Goal: Information Seeking & Learning: Learn about a topic

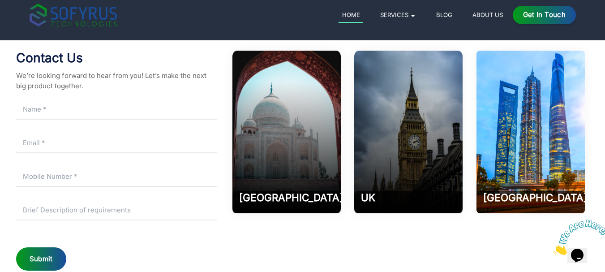
click at [553, 248] on icon "Close" at bounding box center [553, 252] width 0 height 8
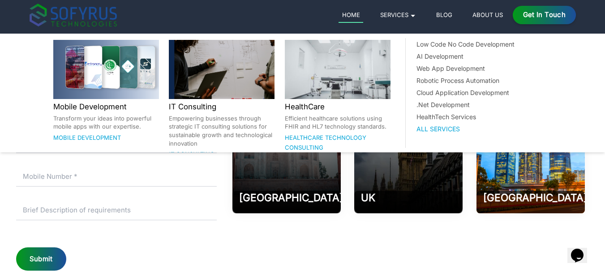
click at [391, 12] on link "Services 🞃" at bounding box center [397, 14] width 43 height 11
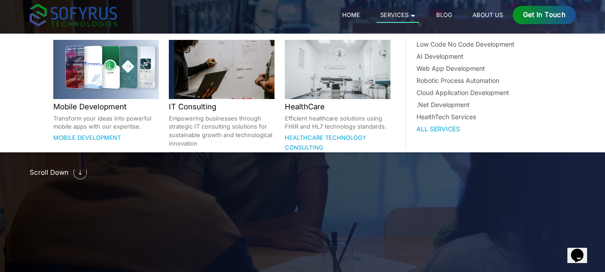
click at [407, 11] on link "Services 🞃" at bounding box center [397, 15] width 43 height 13
click at [63, 137] on link "Mobile Development" at bounding box center [87, 137] width 68 height 7
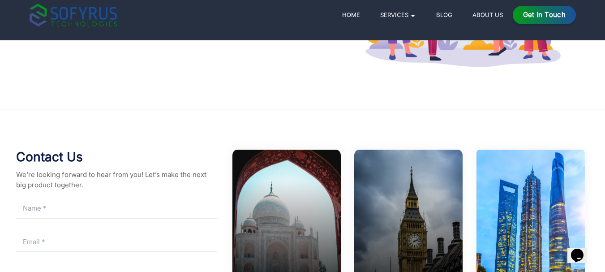
scroll to position [1906, 0]
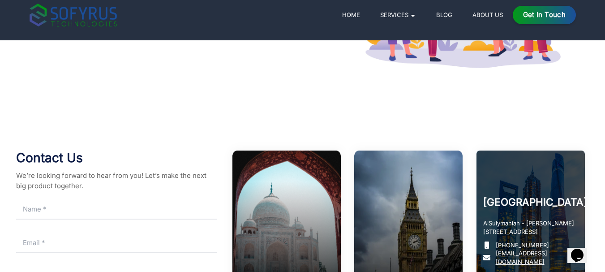
click at [548, 195] on div "Riyadh AlSulymaniah - [PERSON_NAME][GEOGRAPHIC_DATA] 1 [PHONE_NUMBER] [EMAIL_AD…" at bounding box center [530, 231] width 108 height 162
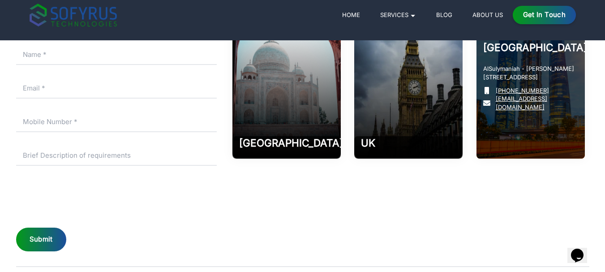
scroll to position [2063, 0]
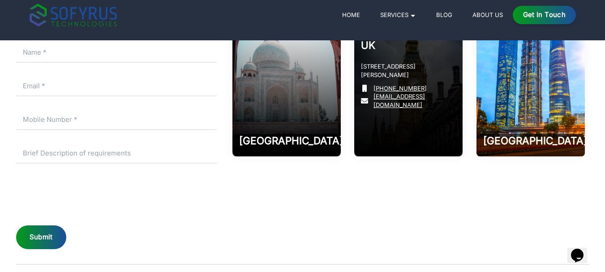
click at [416, 130] on div "UK [STREET_ADDRESS][PERSON_NAME] [PHONE_NUMBER] [EMAIL_ADDRESS][DOMAIN_NAME]" at bounding box center [408, 75] width 108 height 162
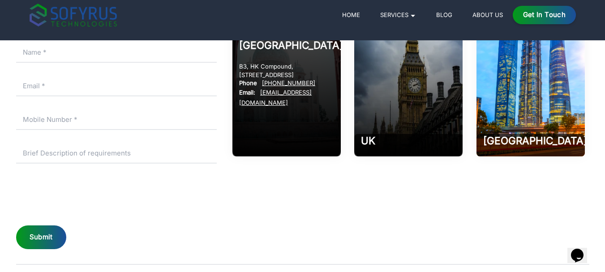
click at [327, 123] on div "India B3, HK Compound, [GEOGRAPHIC_DATA] 202002 Phone [PHONE_NUMBER] Email: [EM…" at bounding box center [286, 75] width 108 height 162
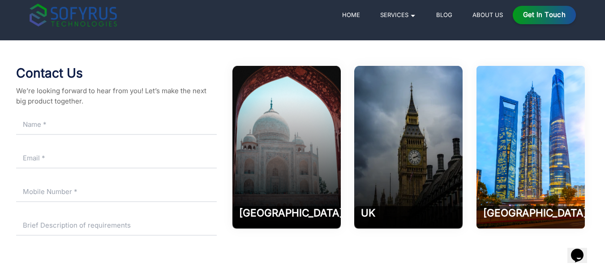
scroll to position [1990, 0]
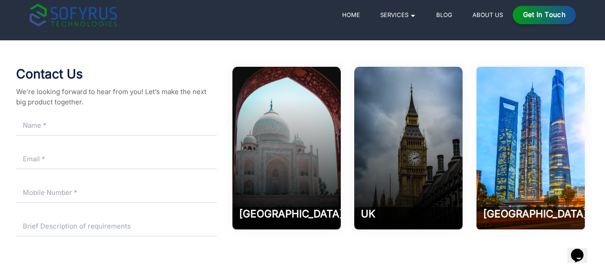
click at [95, 132] on input "text" at bounding box center [116, 125] width 200 height 20
click at [37, 200] on input "number" at bounding box center [116, 193] width 200 height 20
